Goal: Task Accomplishment & Management: Manage account settings

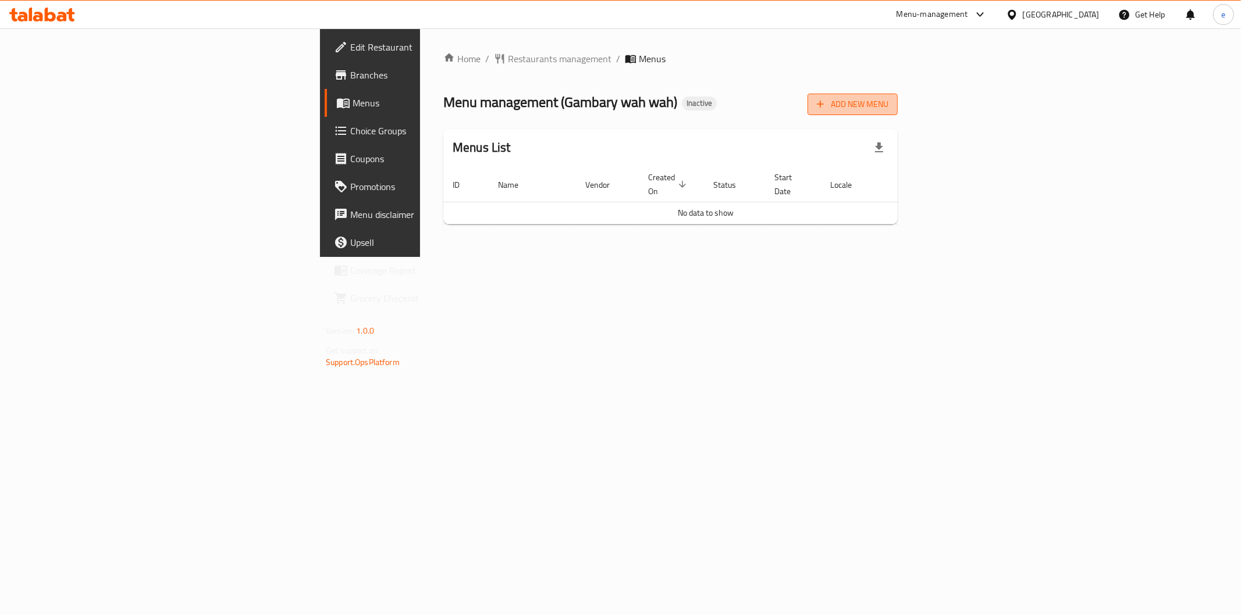
click at [888, 106] on span "Add New Menu" at bounding box center [853, 104] width 72 height 15
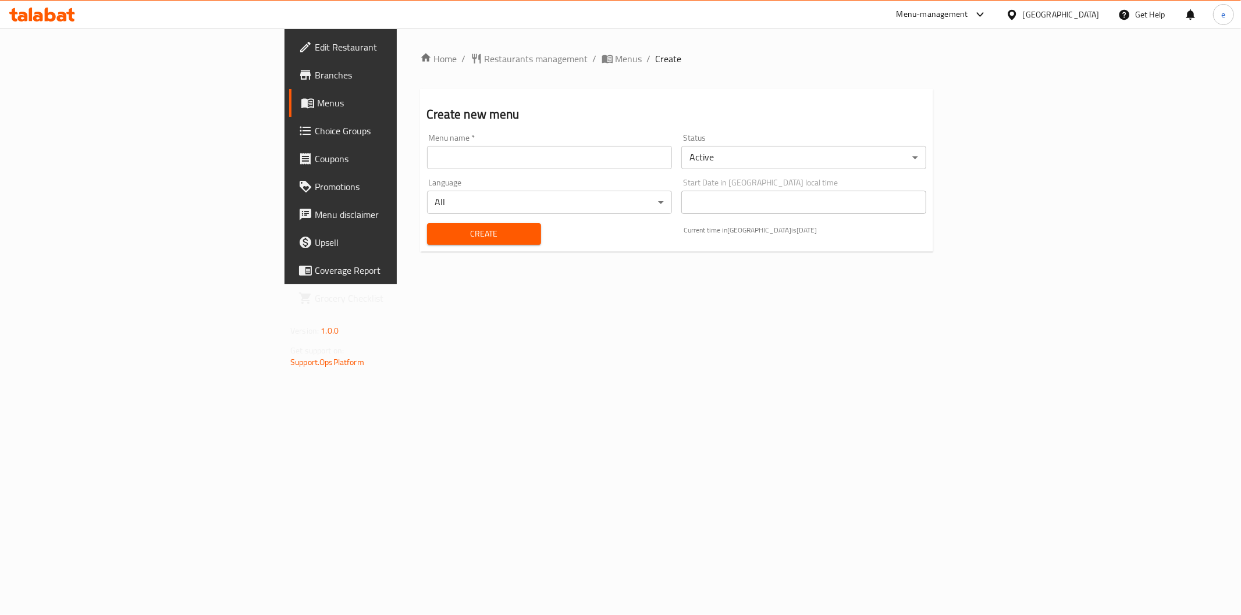
drag, startPoint x: 486, startPoint y: 157, endPoint x: 595, endPoint y: 199, distance: 116.5
click at [487, 157] on input "text" at bounding box center [549, 157] width 245 height 23
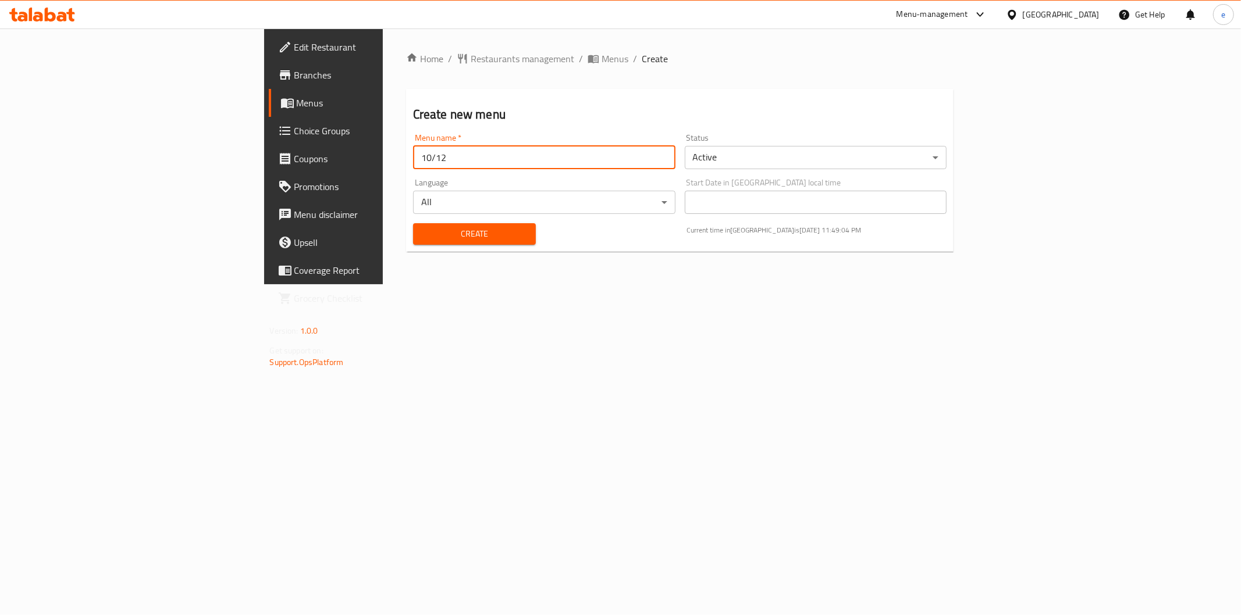
type input "10/12"
click at [422, 236] on span "Create" at bounding box center [474, 234] width 104 height 15
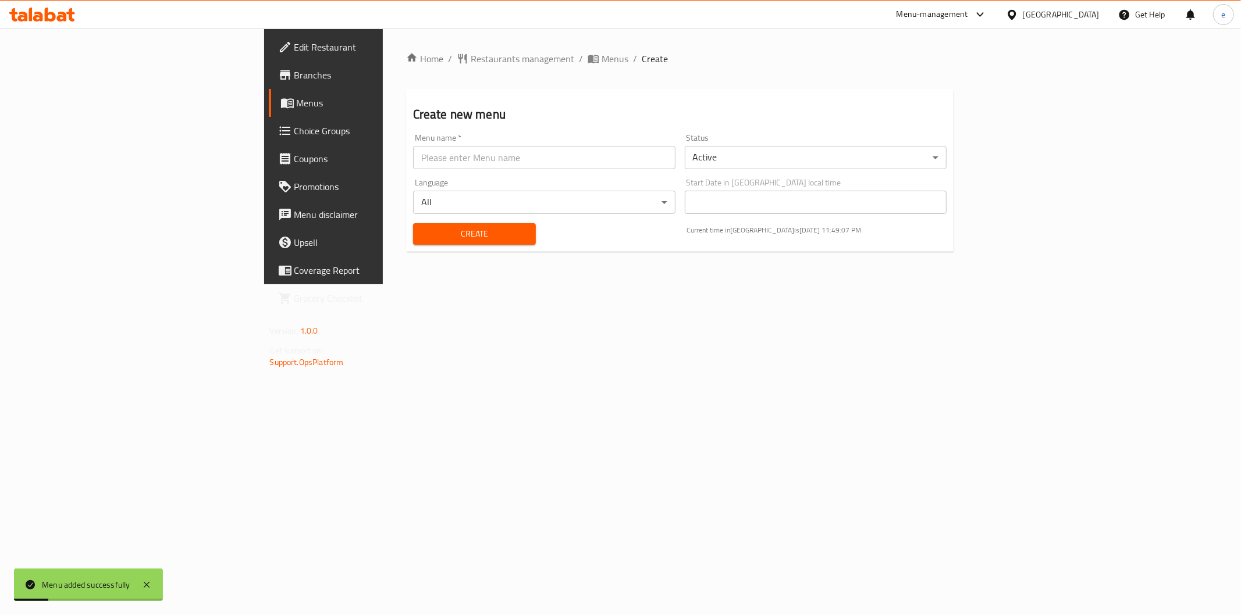
click at [297, 99] on span "Menus" at bounding box center [379, 103] width 165 height 14
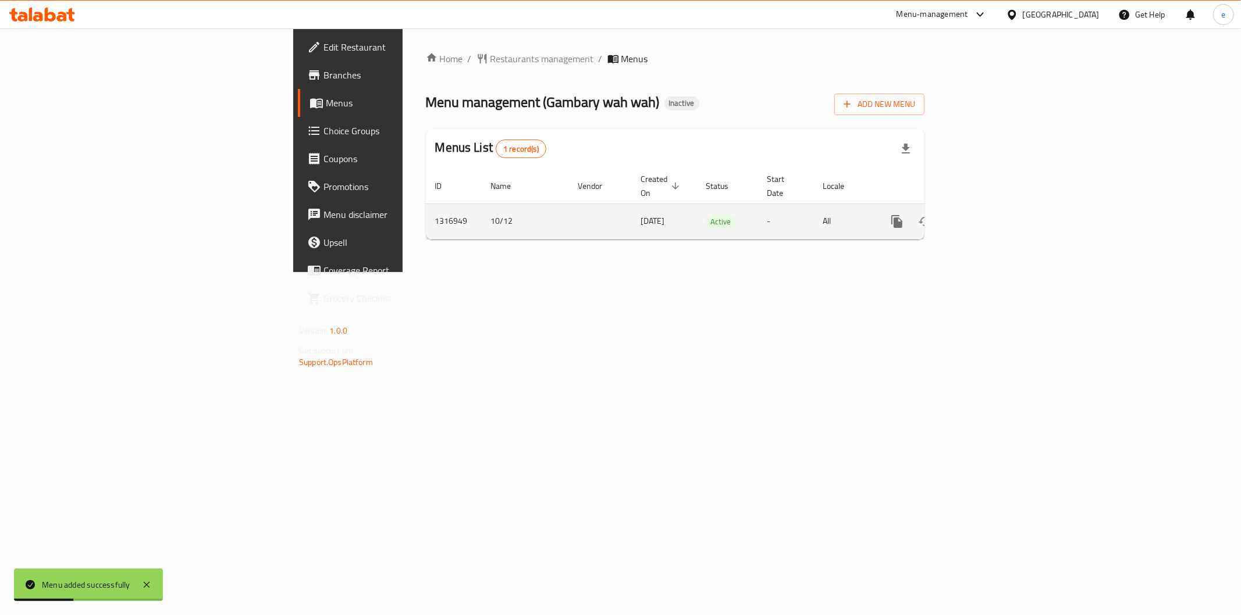
click at [986, 216] on icon "enhanced table" at bounding box center [980, 221] width 10 height 10
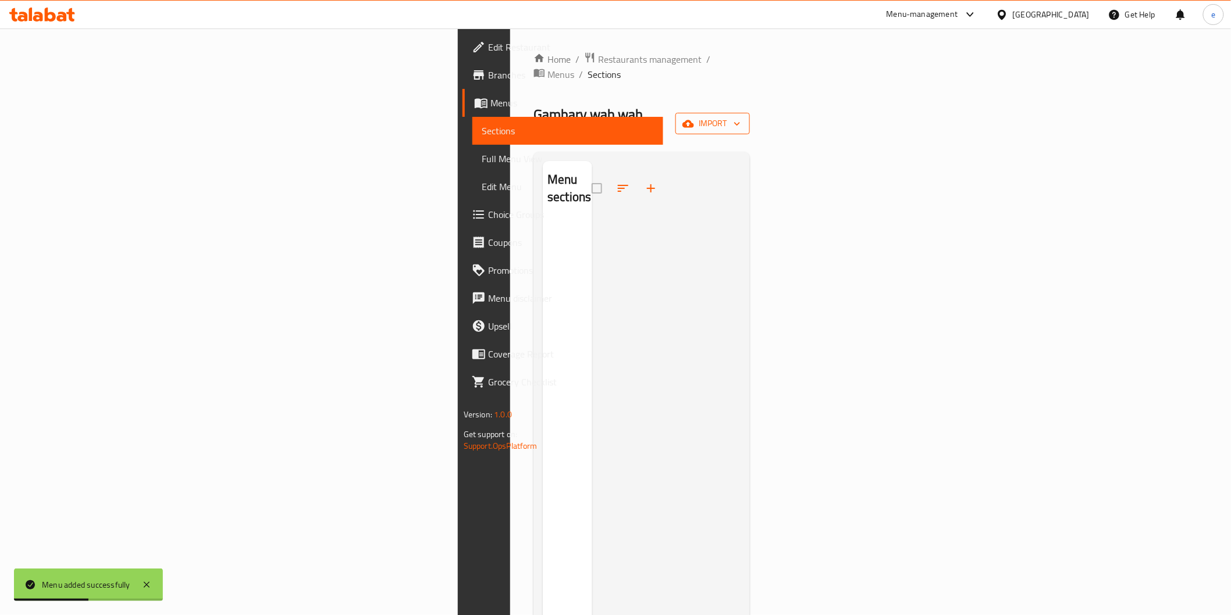
click at [750, 113] on button "import" at bounding box center [712, 124] width 74 height 22
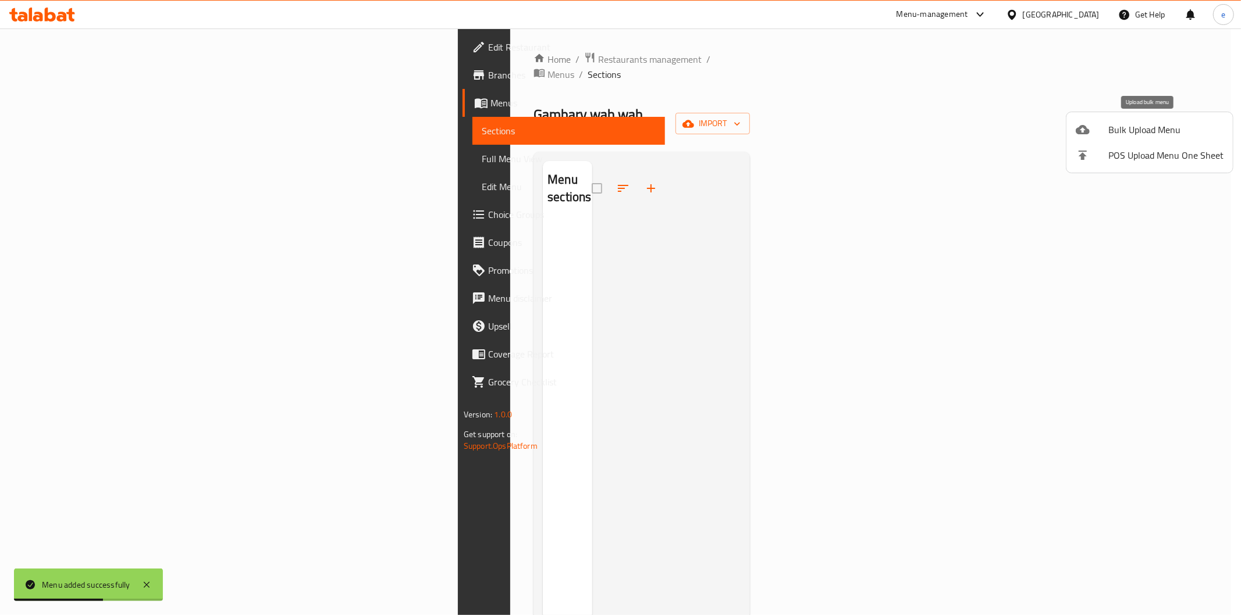
click at [1152, 137] on span "Bulk Upload Menu" at bounding box center [1165, 130] width 115 height 14
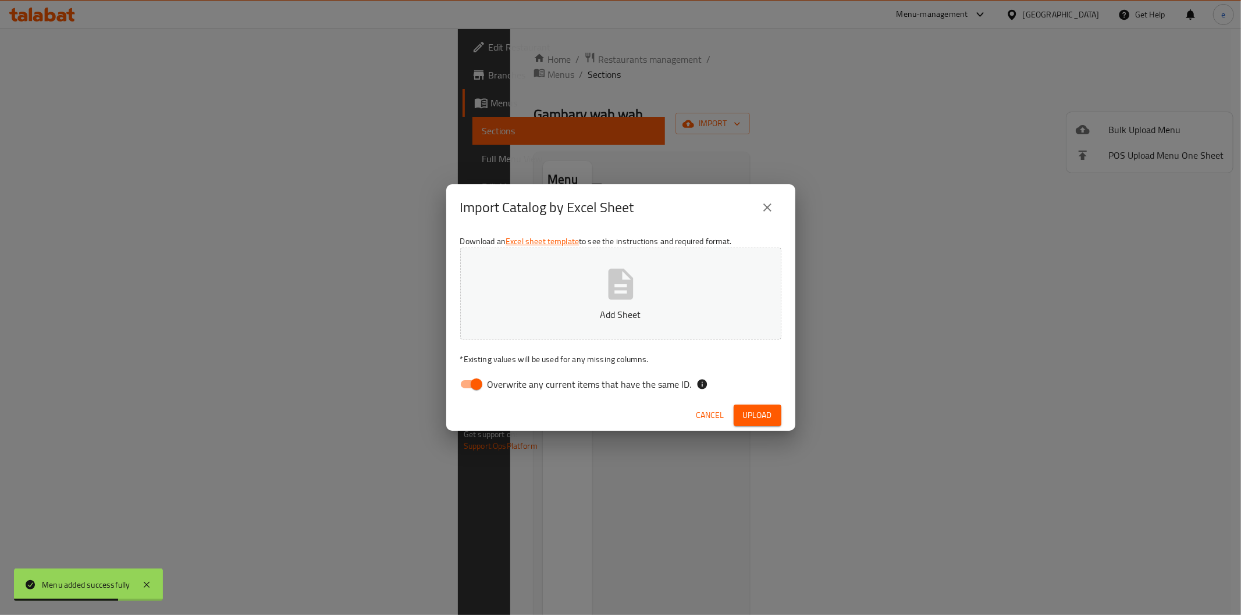
click at [499, 387] on span "Overwrite any current items that have the same ID." at bounding box center [589, 384] width 204 height 14
click at [499, 387] on input "Overwrite any current items that have the same ID." at bounding box center [476, 384] width 66 height 22
checkbox input "false"
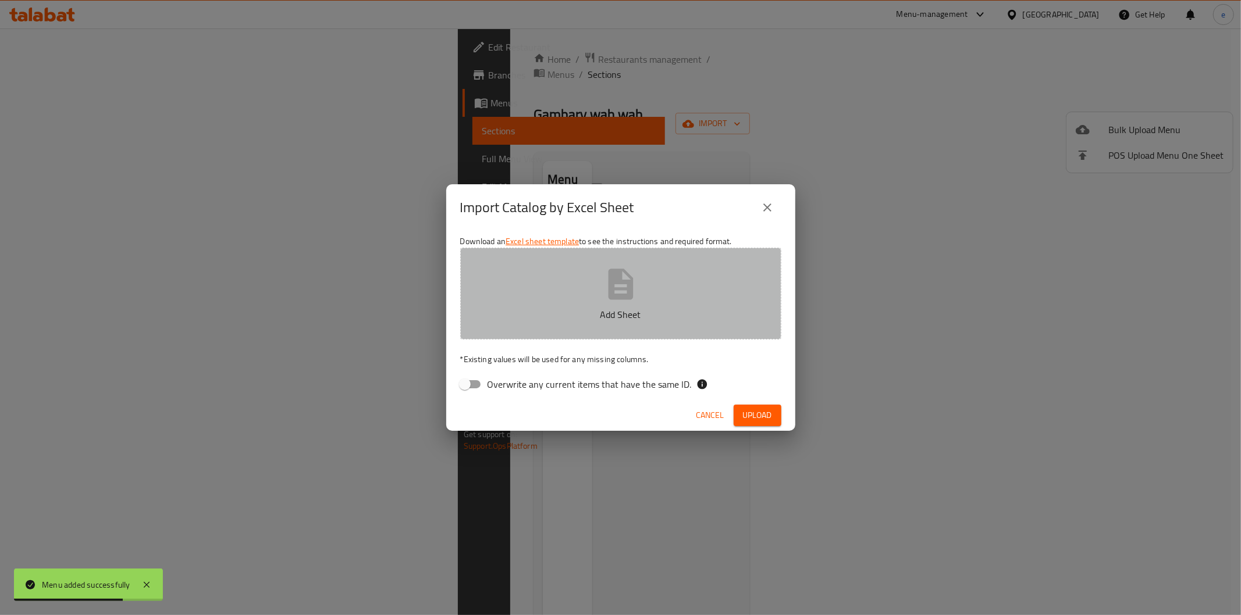
click at [586, 308] on p "Add Sheet" at bounding box center [620, 315] width 285 height 14
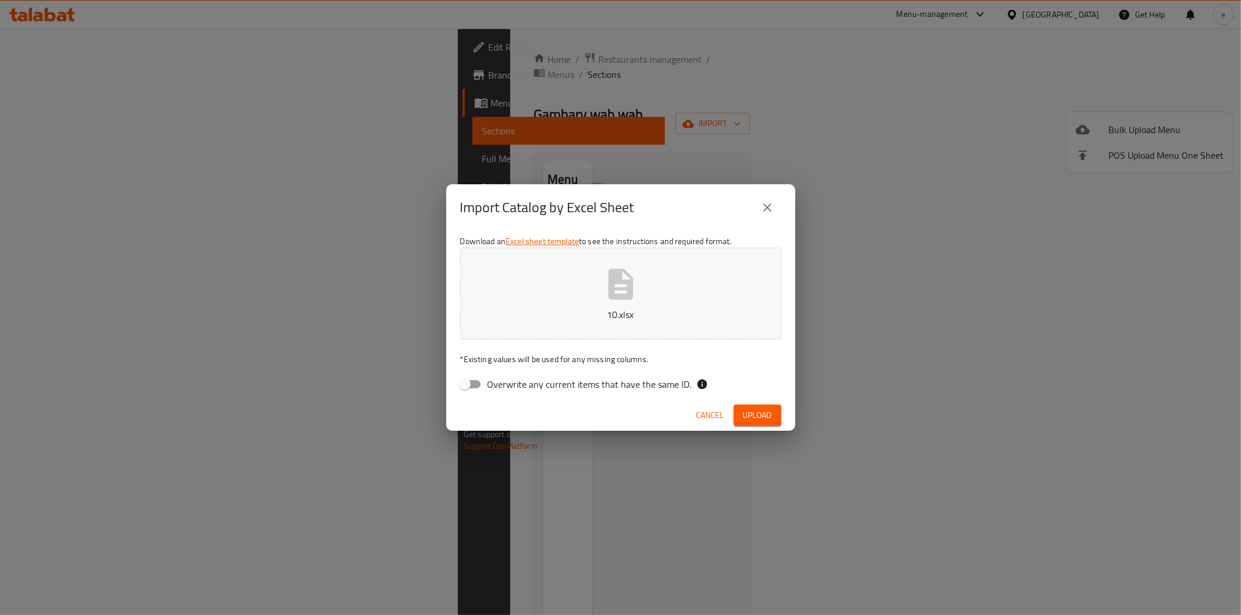
click at [765, 408] on span "Upload" at bounding box center [757, 415] width 29 height 15
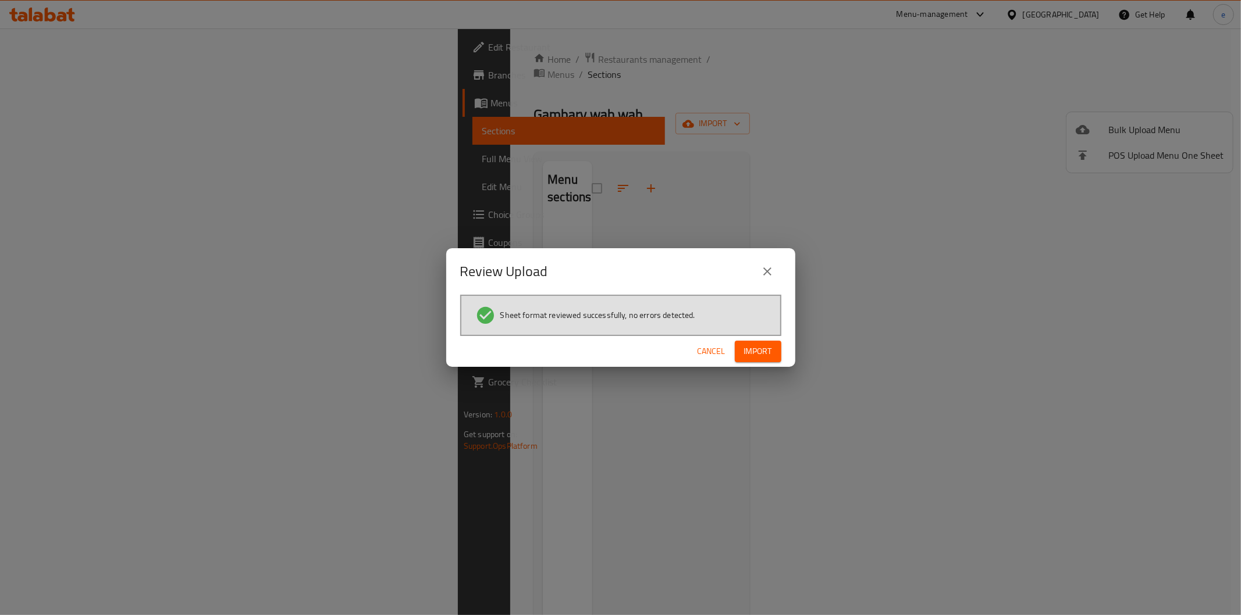
click at [755, 351] on span "Import" at bounding box center [758, 351] width 28 height 15
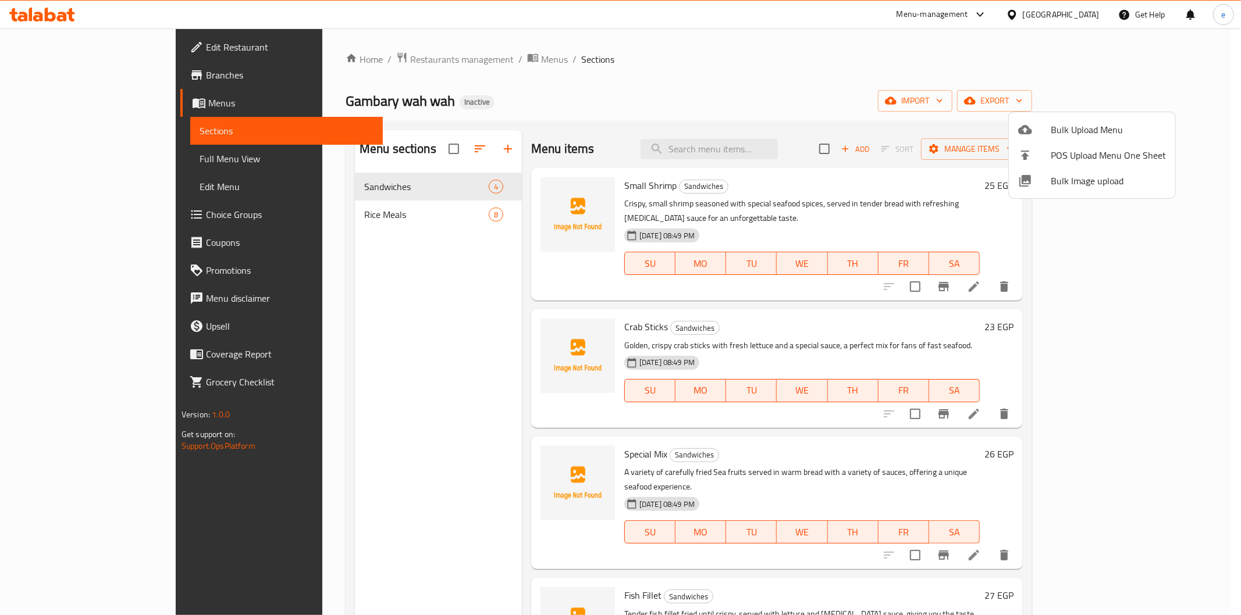
click at [370, 366] on div at bounding box center [620, 307] width 1241 height 615
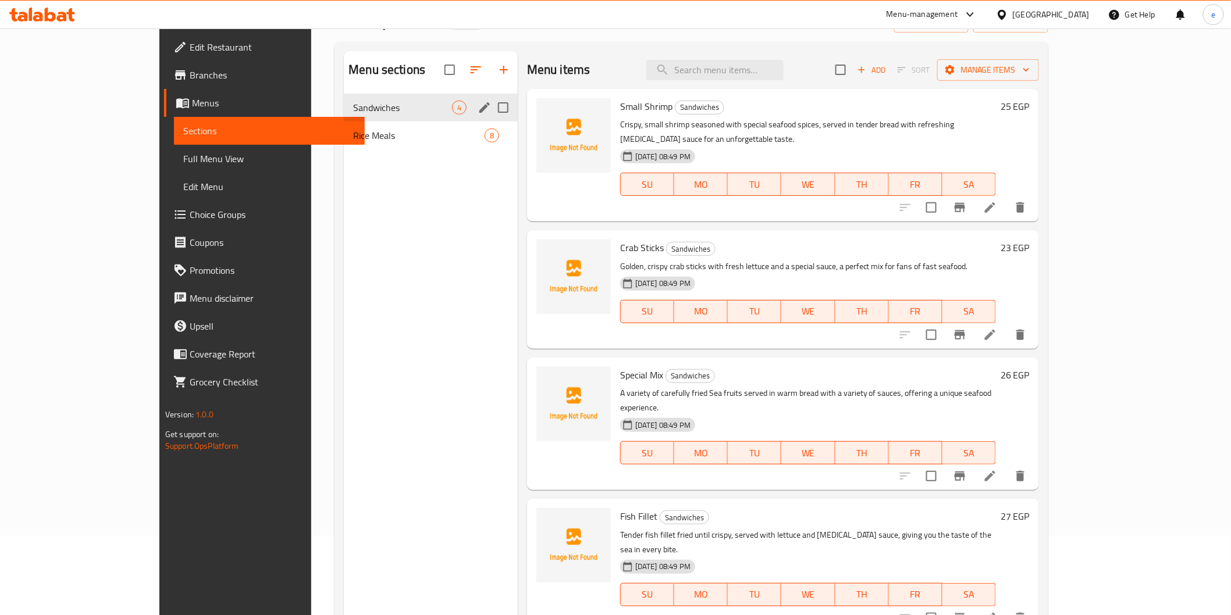
scroll to position [65, 0]
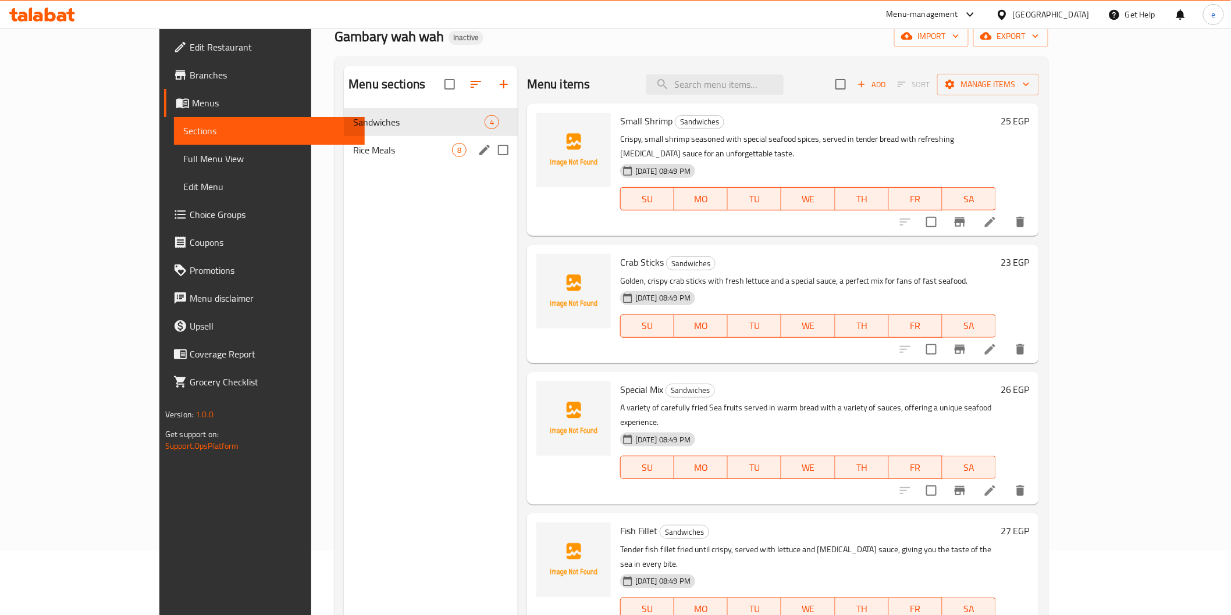
click at [363, 141] on div "Rice Meals 8" at bounding box center [431, 150] width 174 height 28
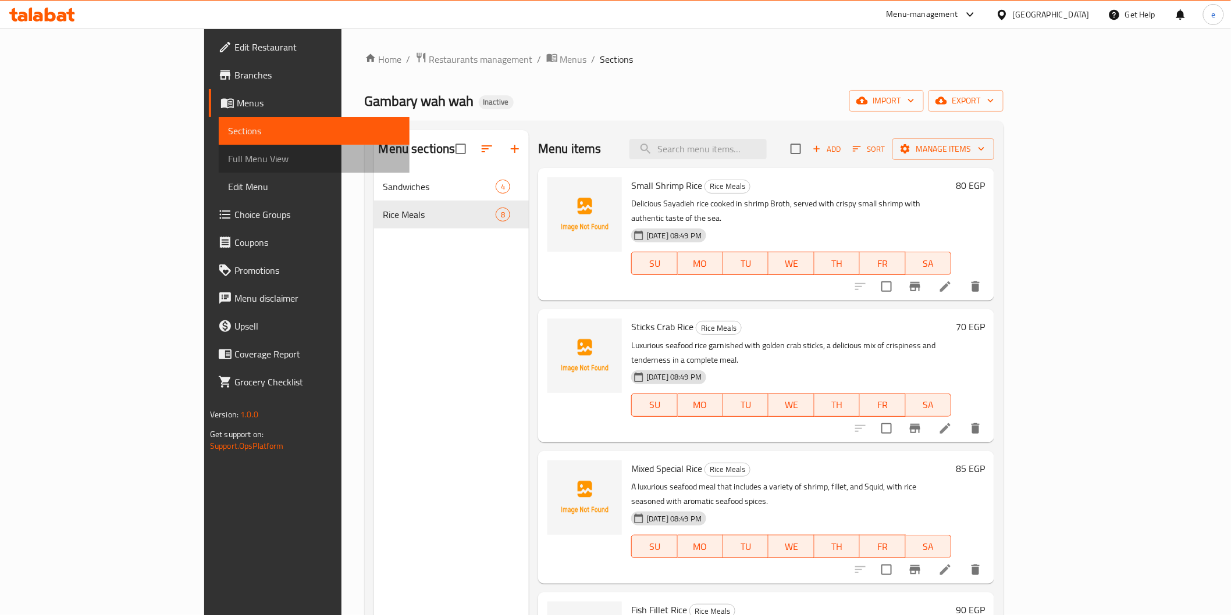
click at [228, 158] on span "Full Menu View" at bounding box center [314, 159] width 172 height 14
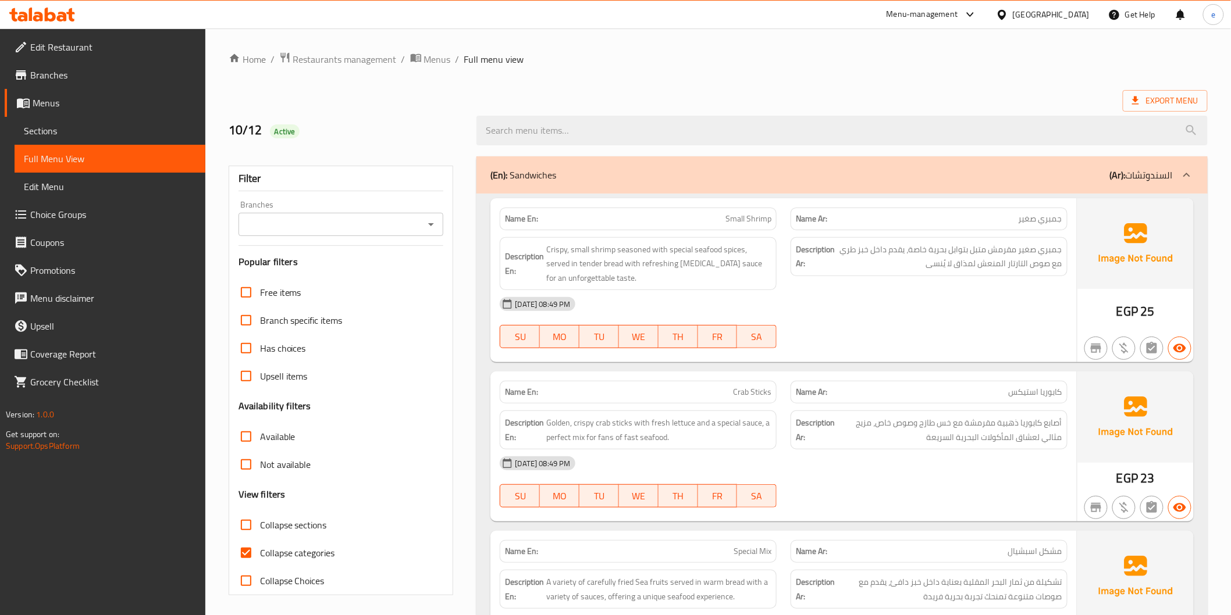
click at [265, 546] on span "Collapse categories" at bounding box center [297, 553] width 75 height 14
click at [260, 546] on input "Collapse categories" at bounding box center [246, 553] width 28 height 28
checkbox input "false"
click at [1179, 101] on span "Export Menu" at bounding box center [1165, 101] width 66 height 15
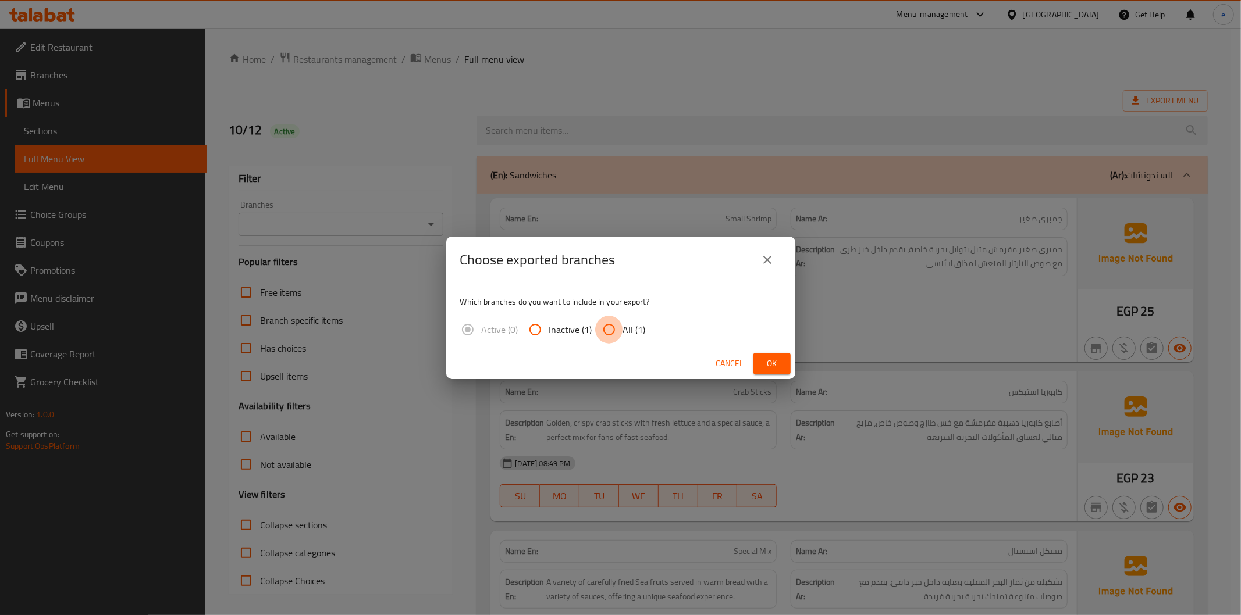
click at [605, 328] on input "All (1)" at bounding box center [609, 330] width 28 height 28
radio input "true"
click at [778, 362] on span "Ok" at bounding box center [771, 364] width 19 height 15
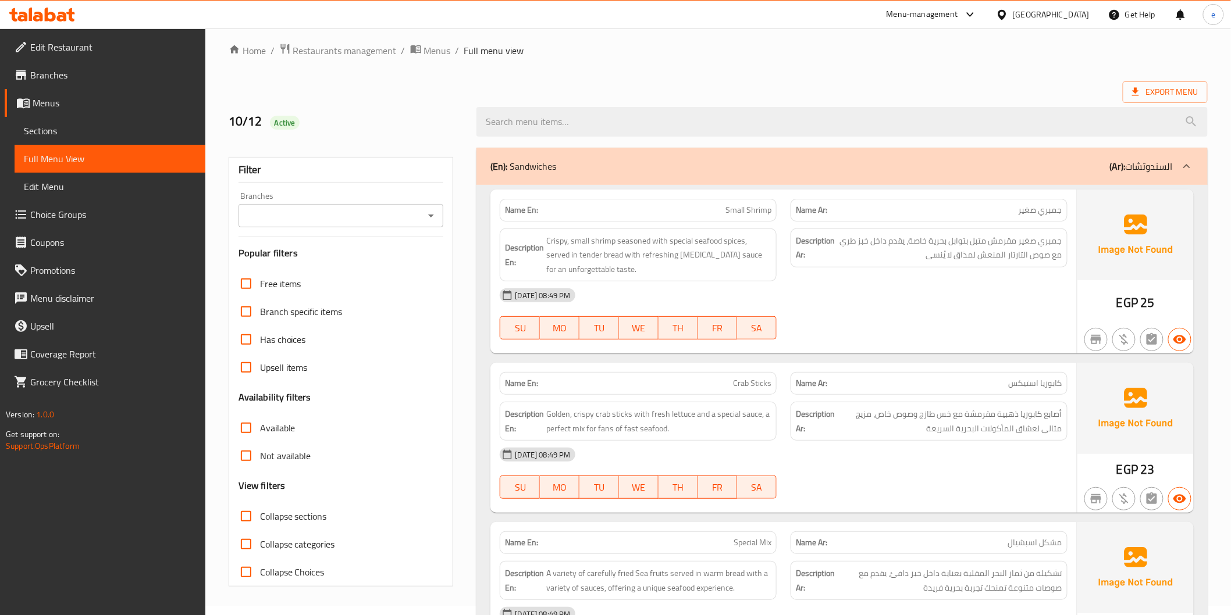
scroll to position [194, 0]
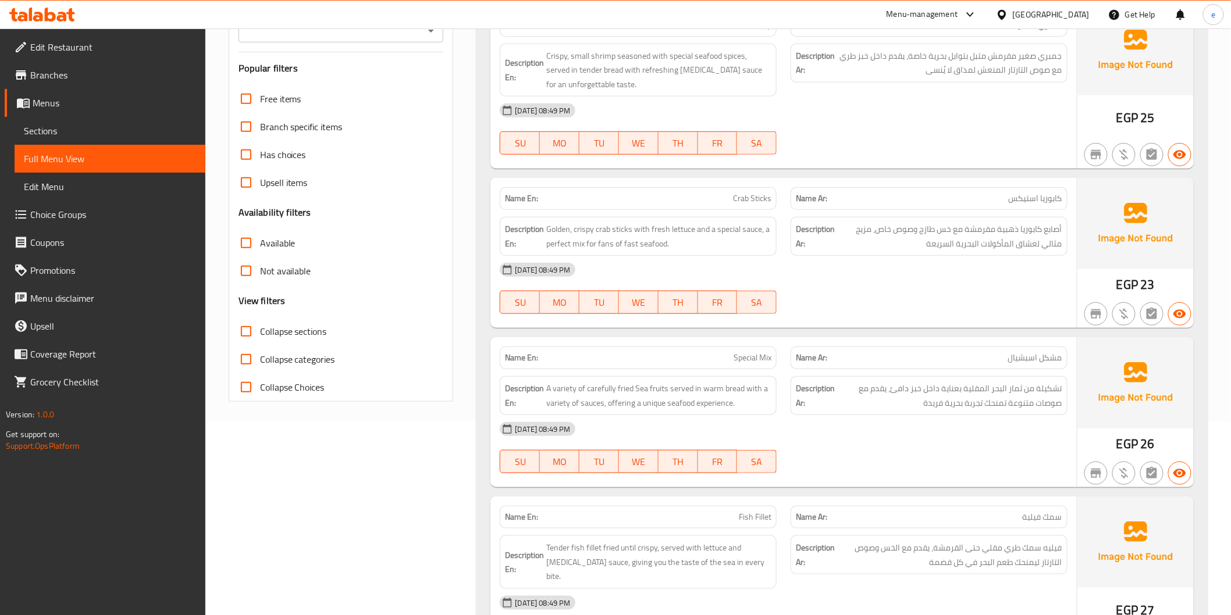
click at [756, 352] on span "Special Mix" at bounding box center [752, 358] width 38 height 12
copy span "Special Mix"
click at [54, 126] on span "Sections" at bounding box center [110, 131] width 172 height 14
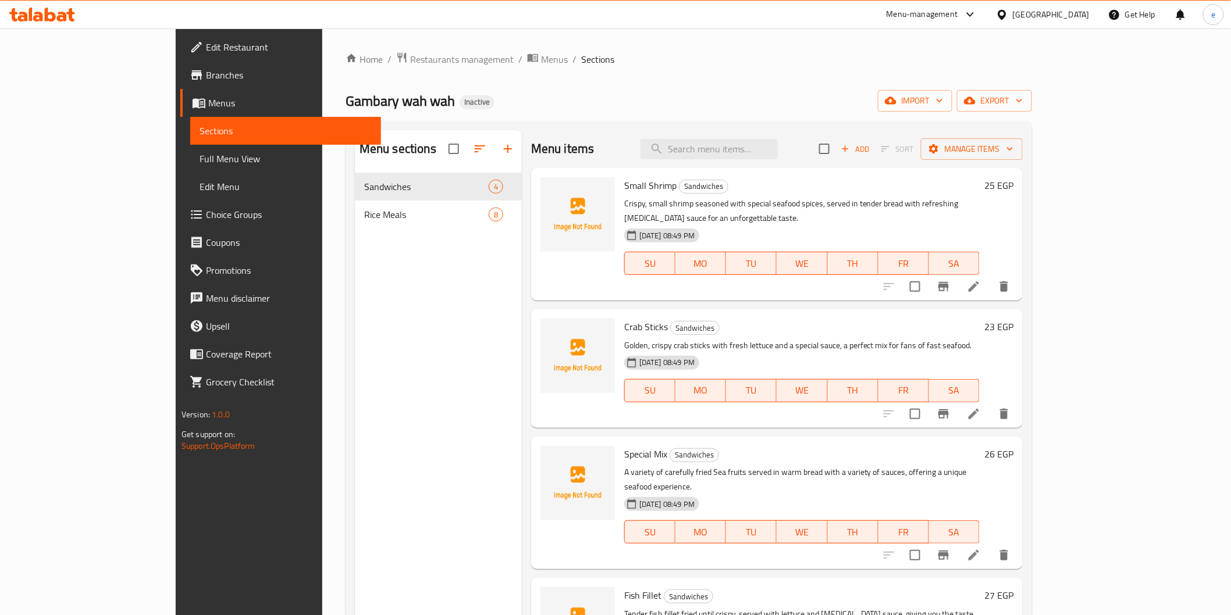
click at [788, 78] on div "Home / Restaurants management / Menus / Sections Gambary wah wah Inactive impor…" at bounding box center [688, 403] width 686 height 703
click at [683, 71] on div "Home / Restaurants management / Menus / Sections Gambary wah wah Inactive impor…" at bounding box center [688, 403] width 686 height 703
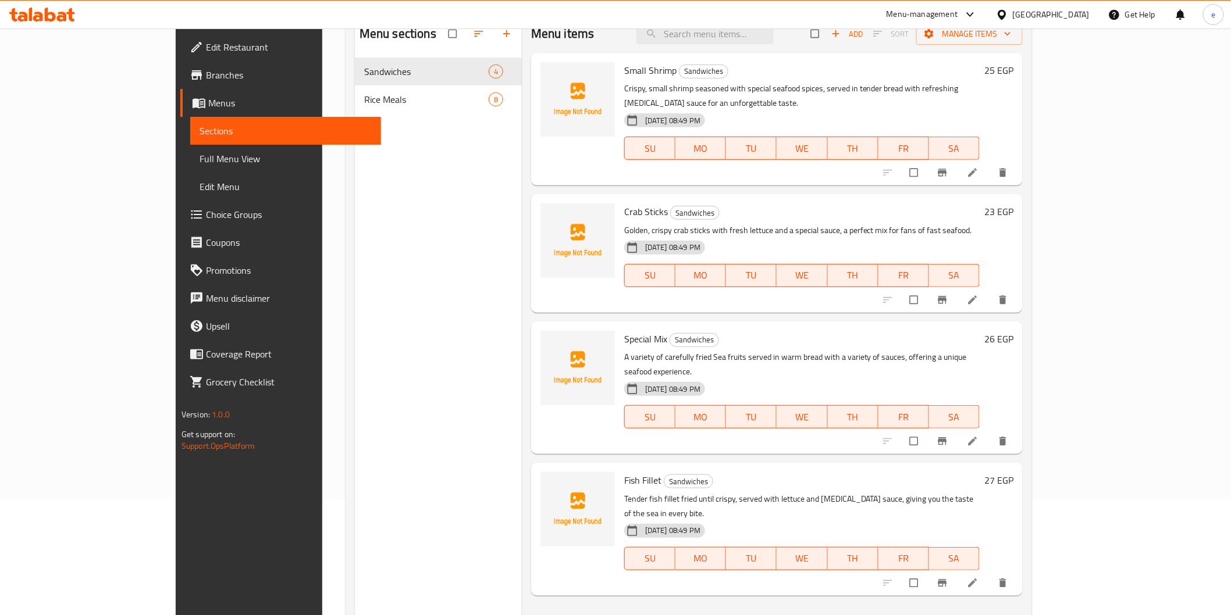
scroll to position [129, 0]
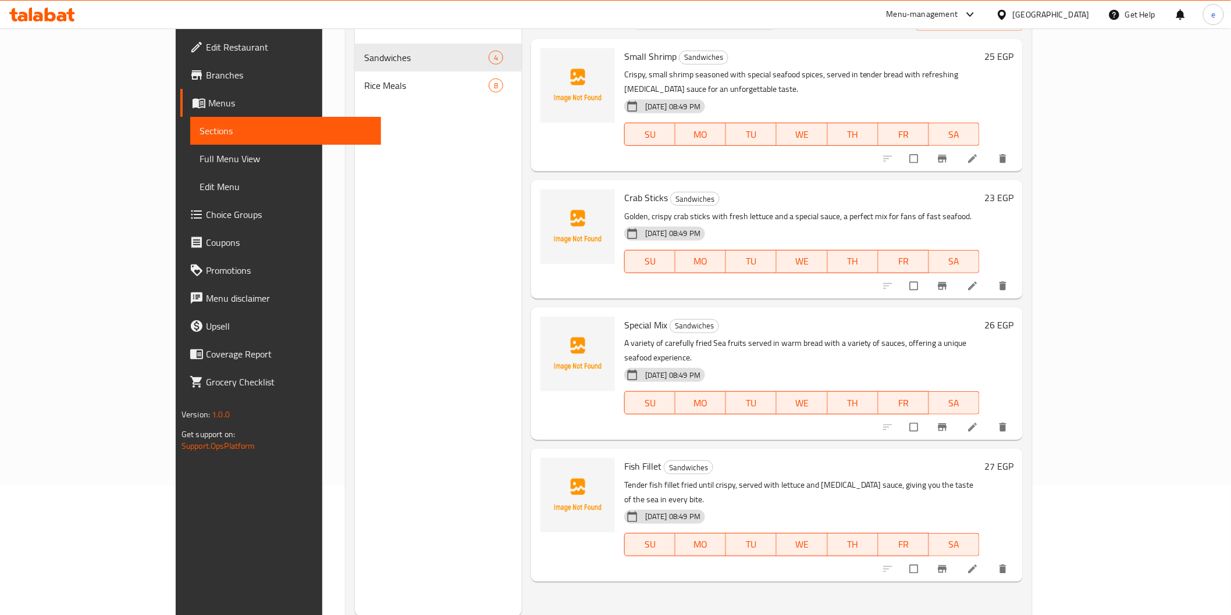
click at [977, 423] on icon at bounding box center [972, 427] width 9 height 9
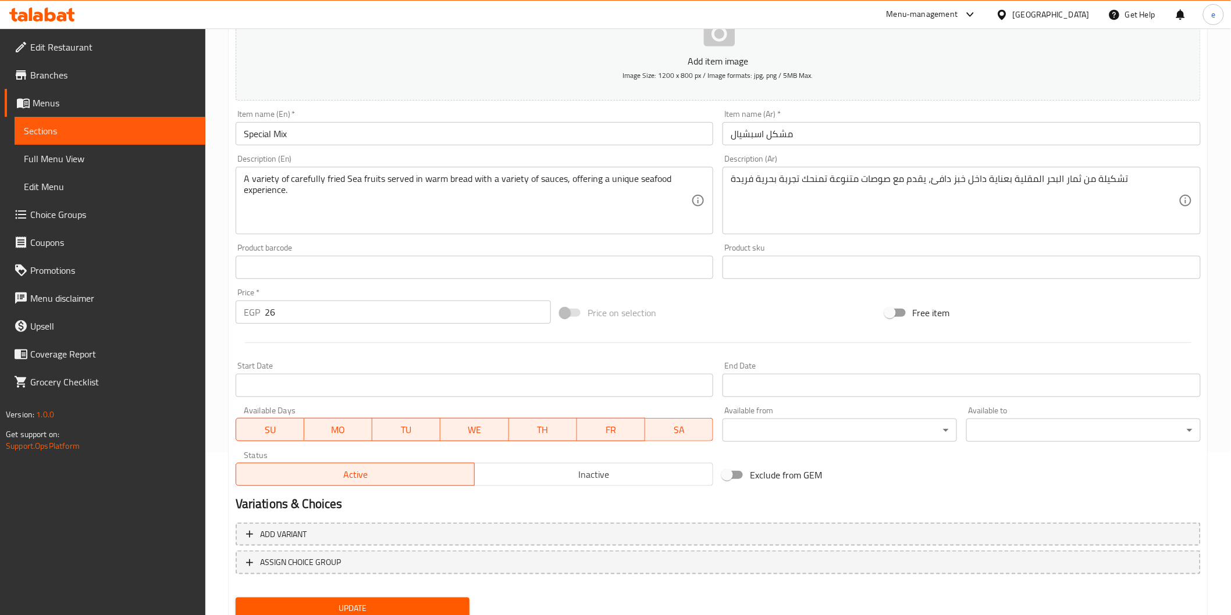
scroll to position [194, 0]
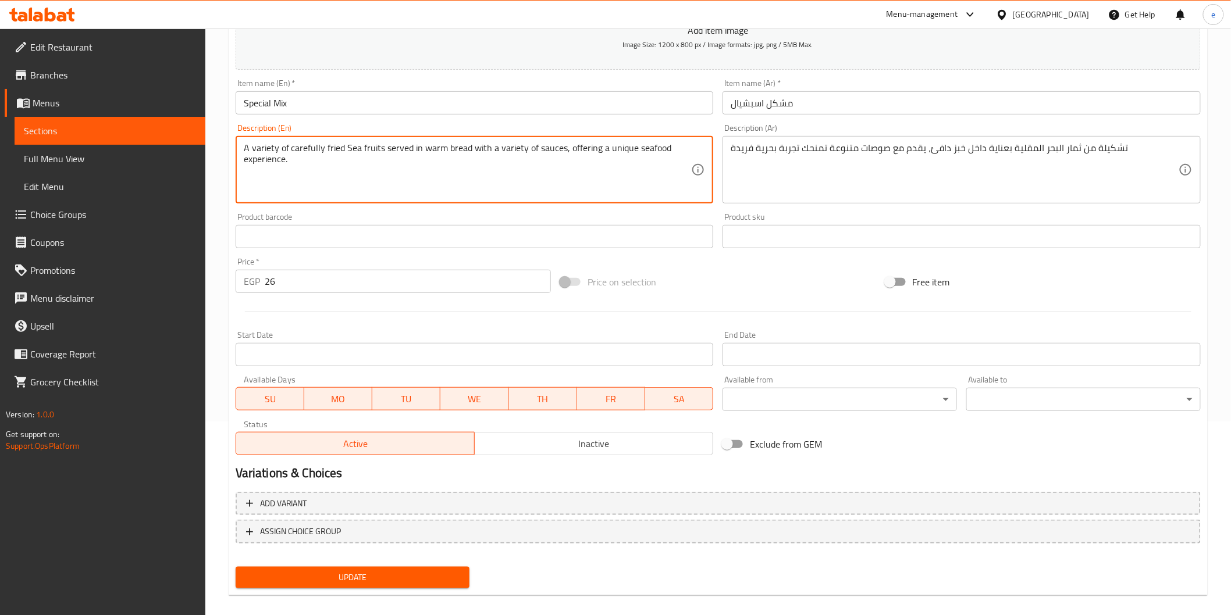
drag, startPoint x: 408, startPoint y: 149, endPoint x: 417, endPoint y: 152, distance: 9.4
type textarea "A variety of carefully fried Sea fruits inside warm bread served with a variety…"
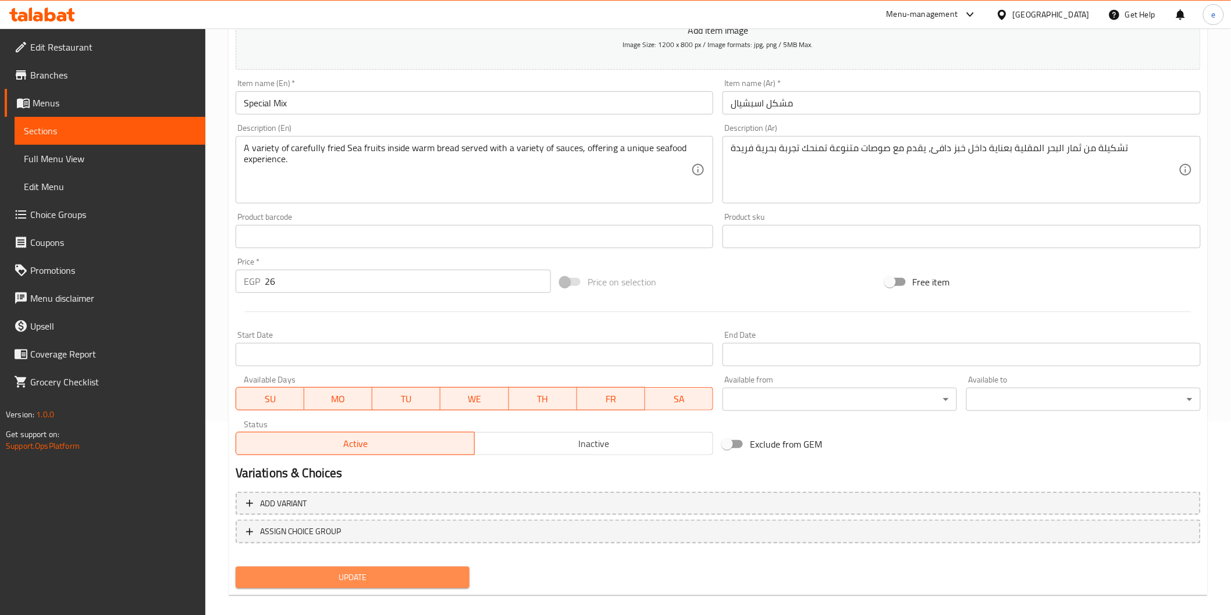
click at [272, 577] on span "Update" at bounding box center [353, 578] width 216 height 15
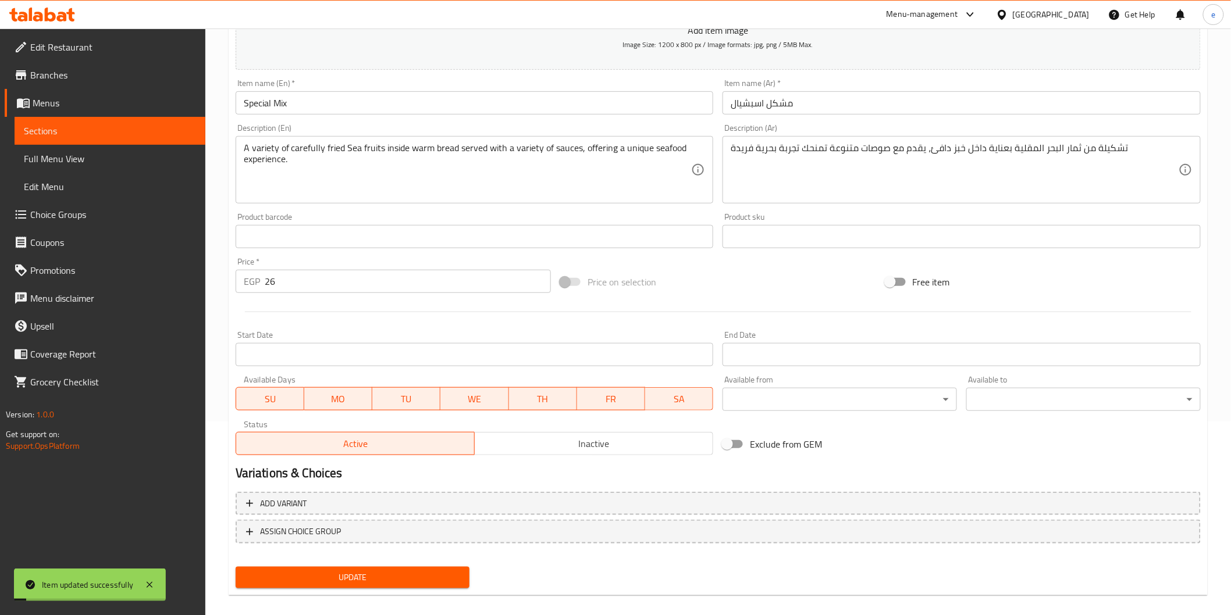
click at [91, 132] on span "Sections" at bounding box center [110, 131] width 172 height 14
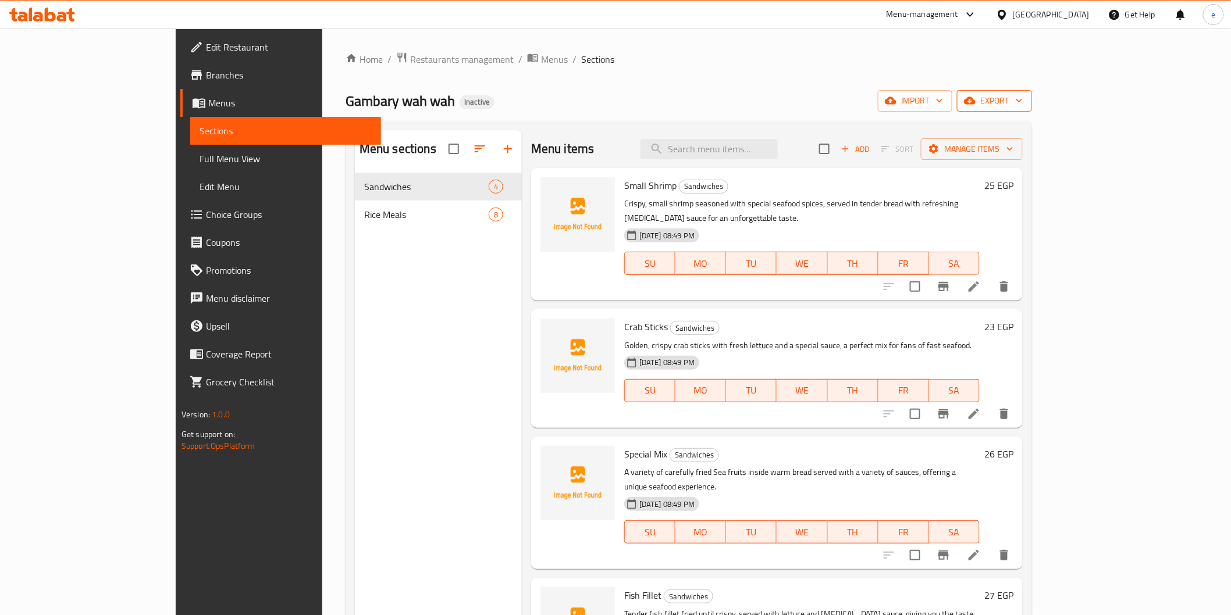
click at [1022, 102] on span "export" at bounding box center [994, 101] width 56 height 15
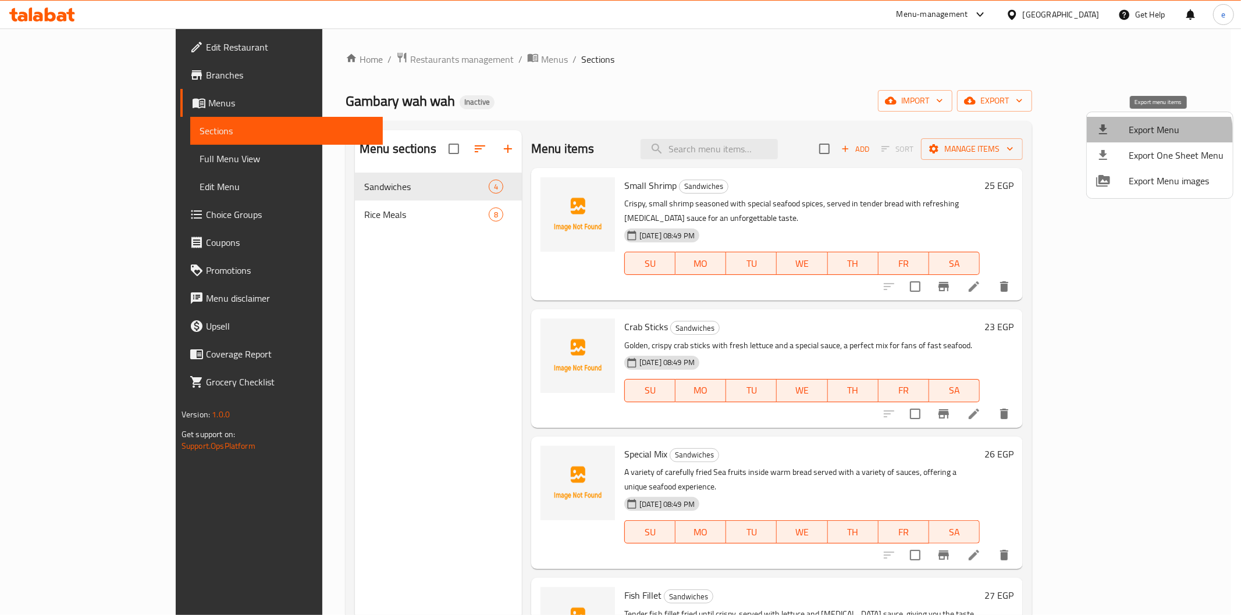
click at [1156, 136] on span "Export Menu" at bounding box center [1175, 130] width 95 height 14
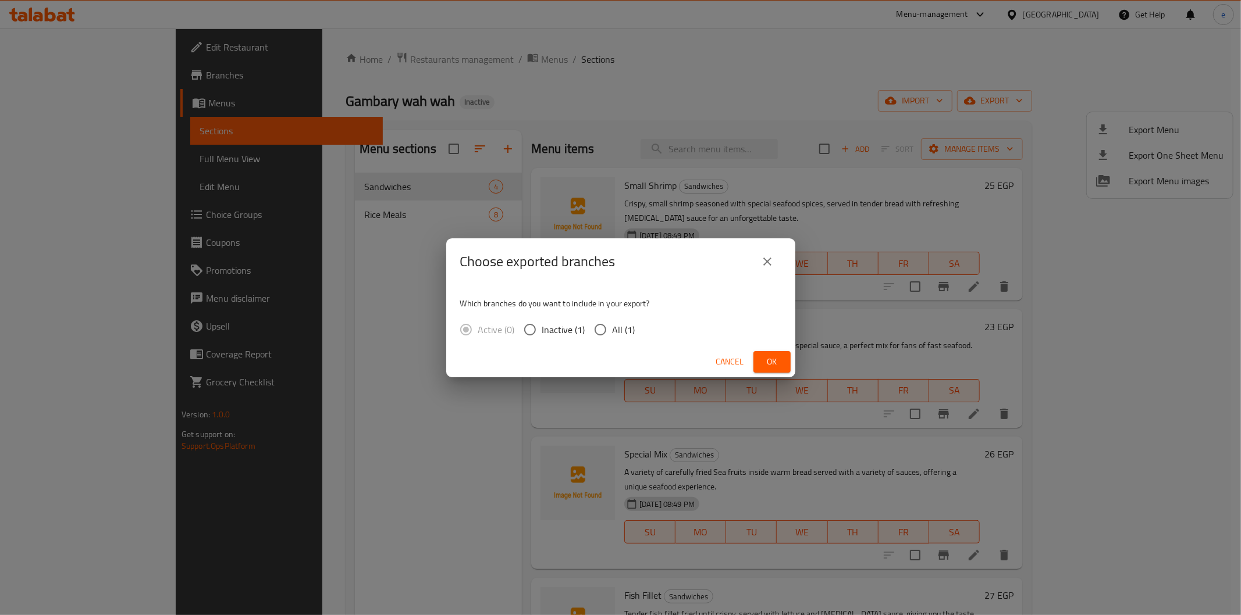
click at [584, 326] on div "Active (0) Inactive (1) All (1)" at bounding box center [552, 330] width 184 height 24
click at [613, 327] on span "All (1)" at bounding box center [623, 330] width 23 height 14
click at [612, 327] on input "All (1)" at bounding box center [600, 330] width 24 height 24
radio input "true"
drag, startPoint x: 380, startPoint y: 579, endPoint x: 404, endPoint y: 583, distance: 23.5
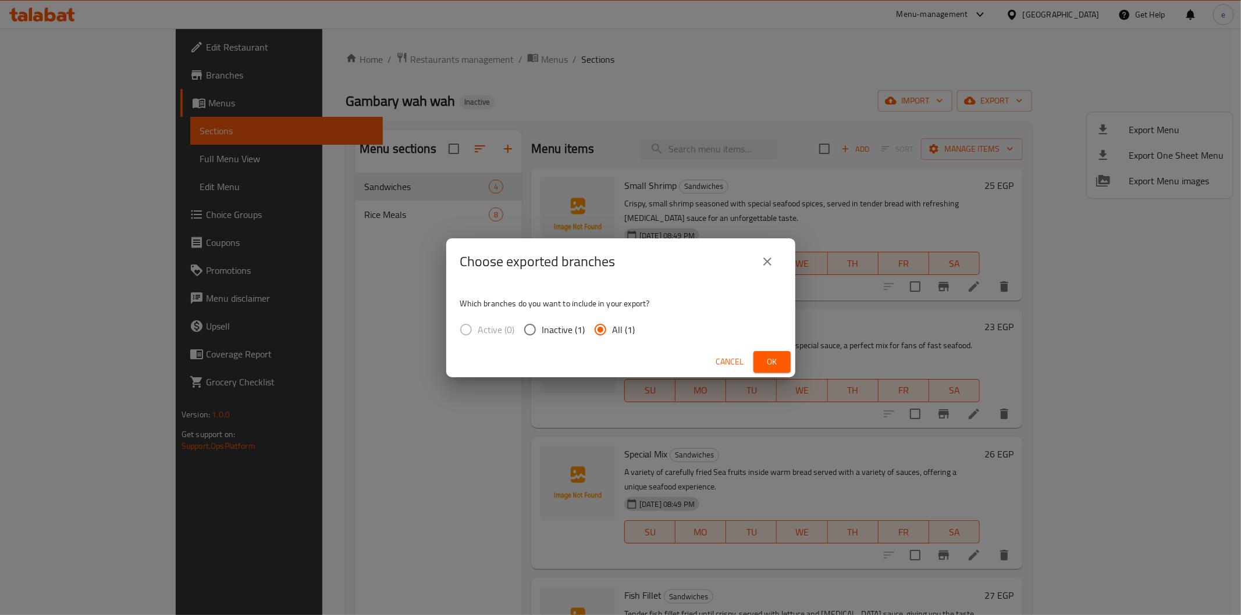
click at [380, 579] on div "Choose exported branches Which branches do you want to include in your export? …" at bounding box center [620, 307] width 1241 height 615
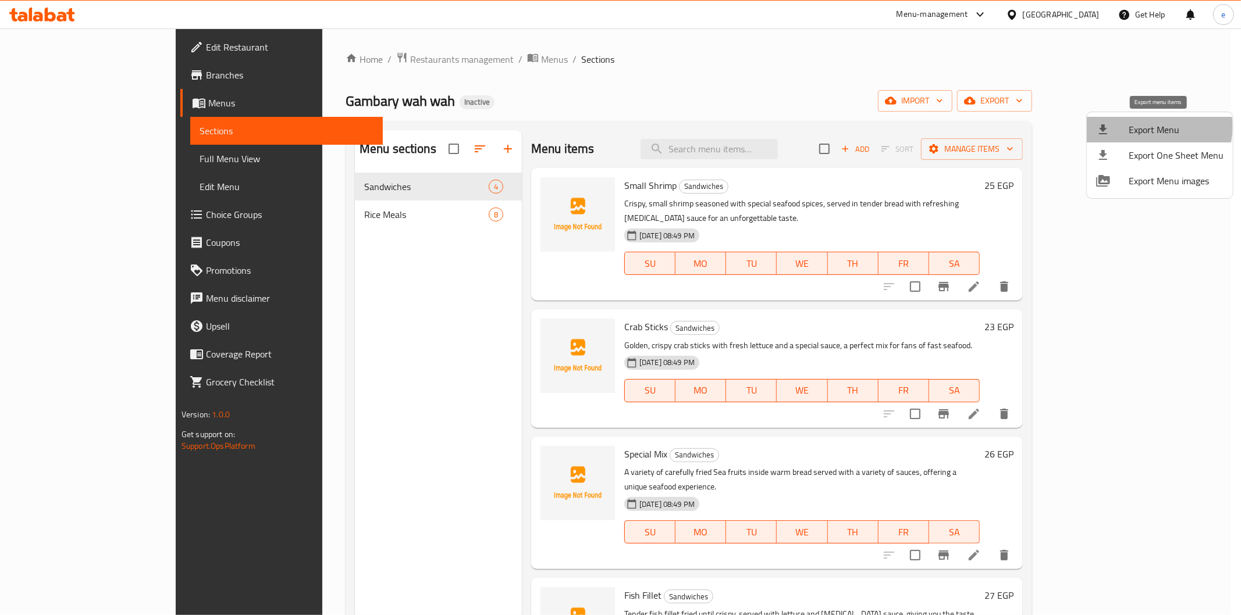
click at [1156, 127] on span "Export Menu" at bounding box center [1175, 130] width 95 height 14
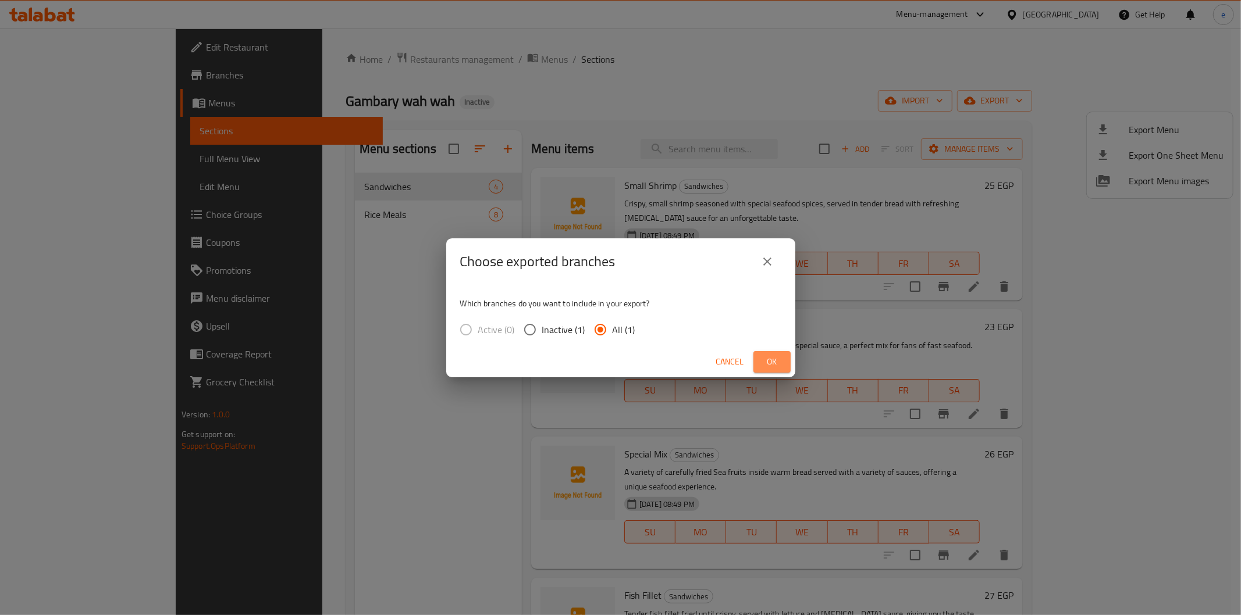
click at [768, 359] on span "Ok" at bounding box center [771, 362] width 19 height 15
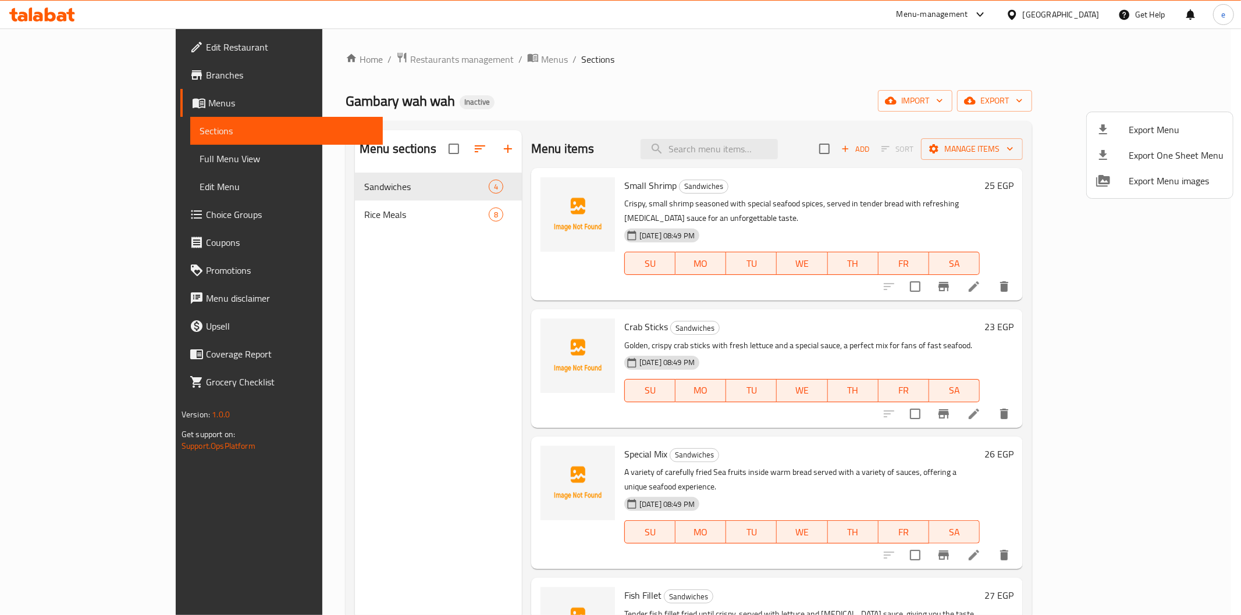
click at [732, 56] on div at bounding box center [620, 307] width 1241 height 615
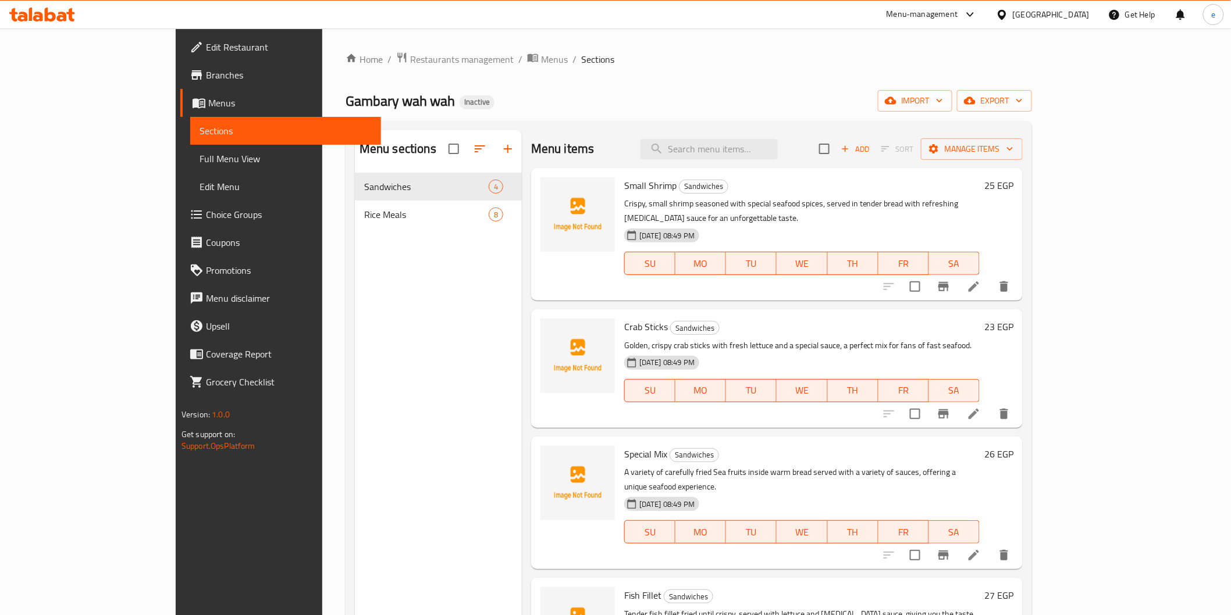
click at [190, 167] on link "Full Menu View" at bounding box center [285, 159] width 191 height 28
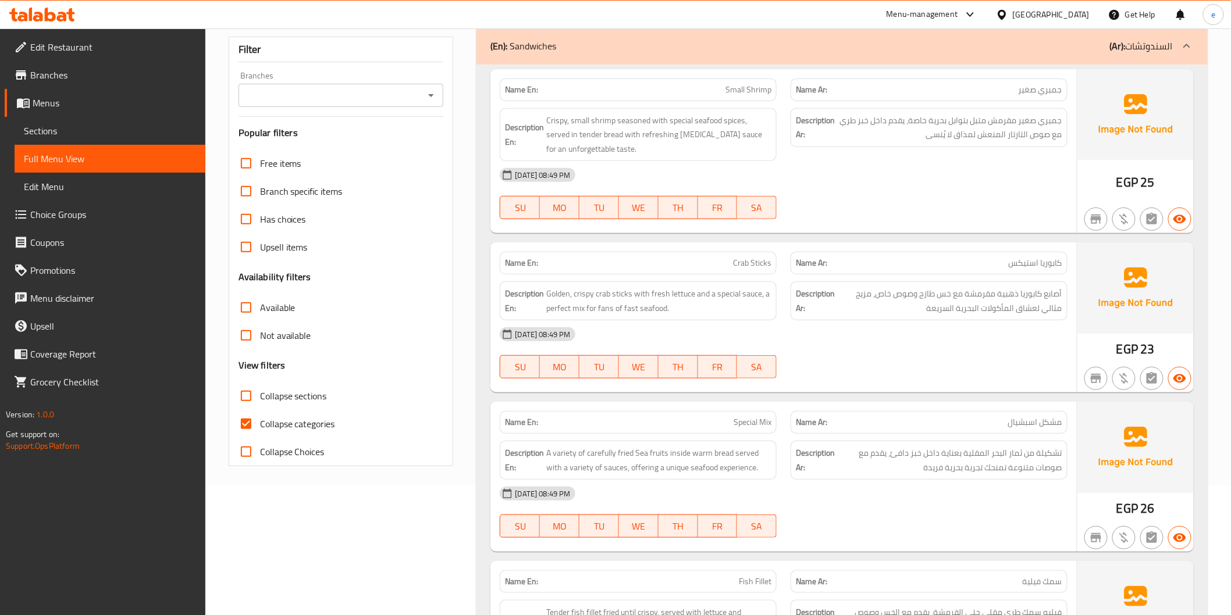
click at [299, 425] on span "Collapse categories" at bounding box center [297, 424] width 75 height 14
click at [260, 425] on input "Collapse categories" at bounding box center [246, 424] width 28 height 28
checkbox input "false"
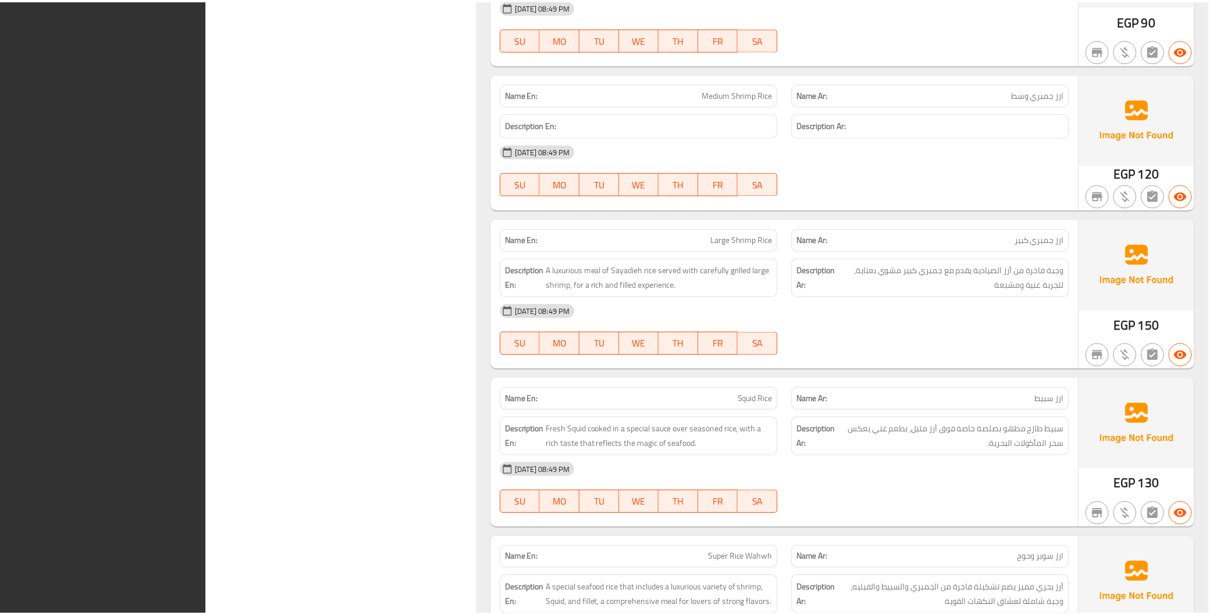
scroll to position [1599, 0]
